Goal: Find specific page/section: Find specific page/section

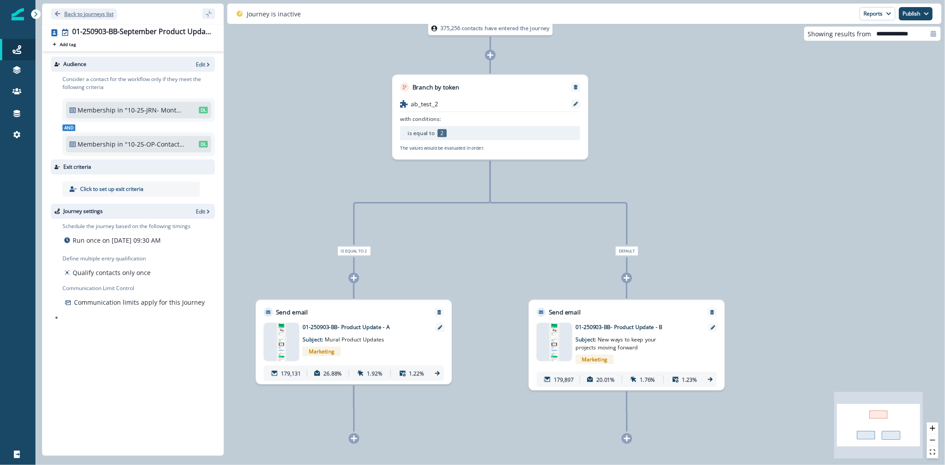
click at [60, 12] on icon "Go back" at bounding box center [58, 14] width 6 height 6
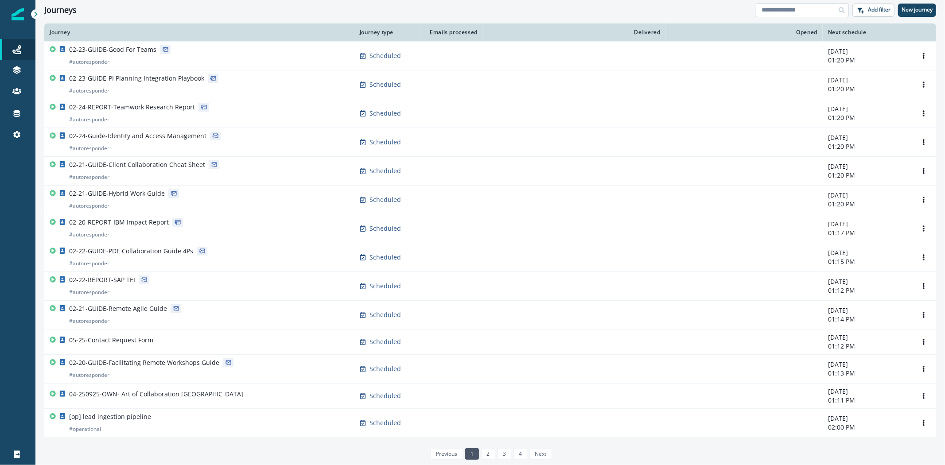
click at [799, 12] on input at bounding box center [802, 10] width 93 height 14
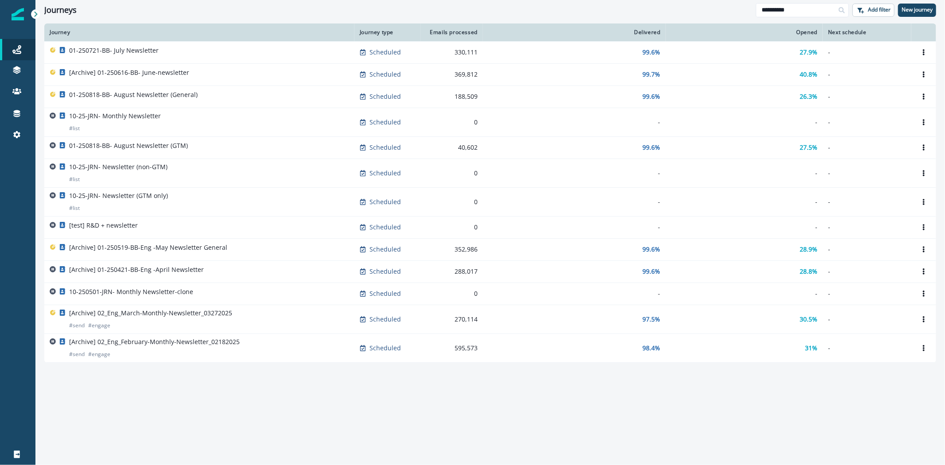
type input "**********"
